Goal: Information Seeking & Learning: Learn about a topic

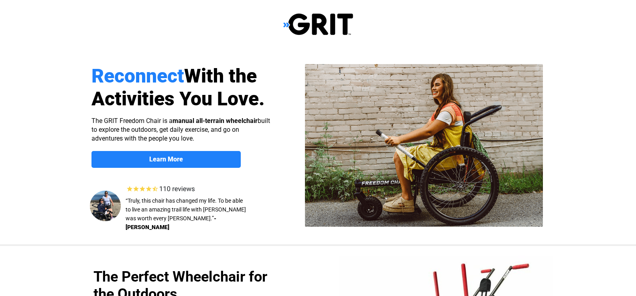
scroll to position [160, 0]
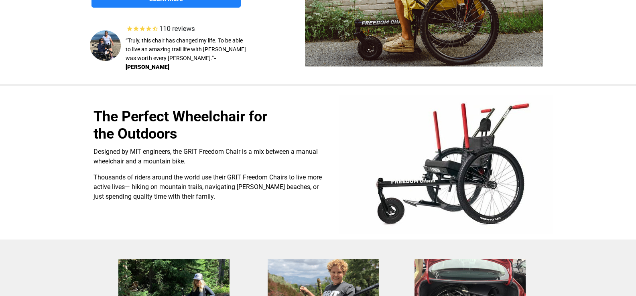
select select "US"
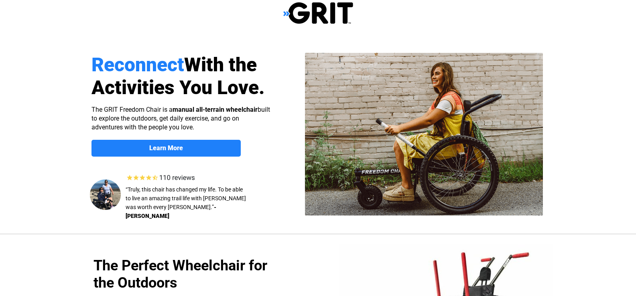
scroll to position [0, 0]
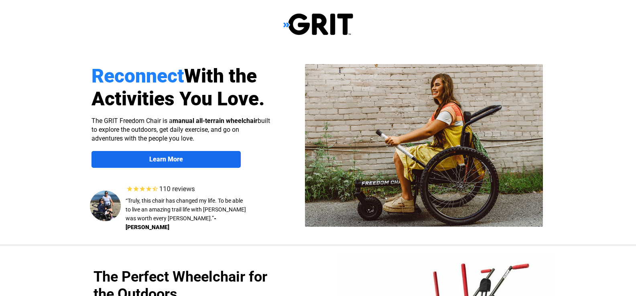
click at [190, 160] on span "Learn More" at bounding box center [165, 160] width 149 height 8
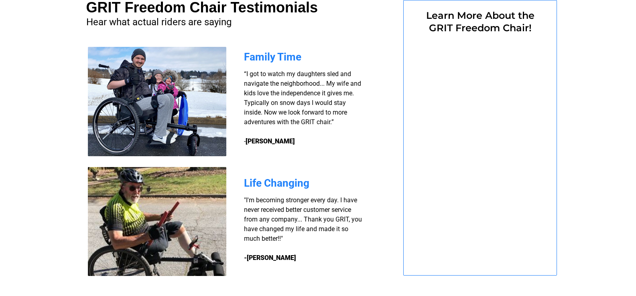
select select "US"
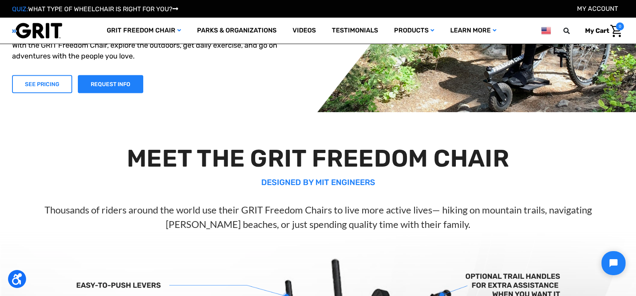
click at [67, 89] on link "SEE PRICING" at bounding box center [42, 84] width 60 height 18
